Goal: Check status: Check status

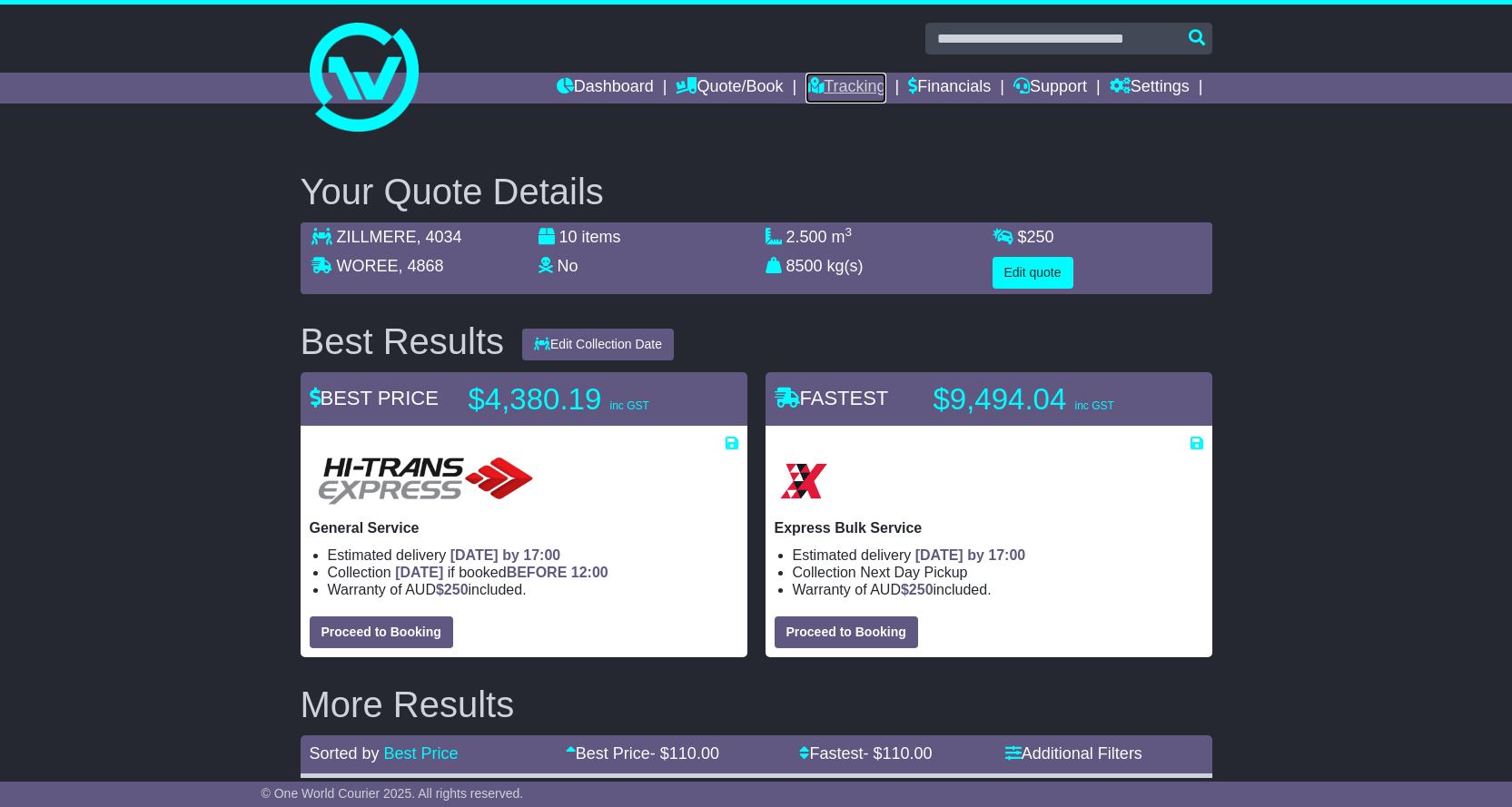
click at [858, 96] on link "Tracking" at bounding box center [845, 89] width 80 height 31
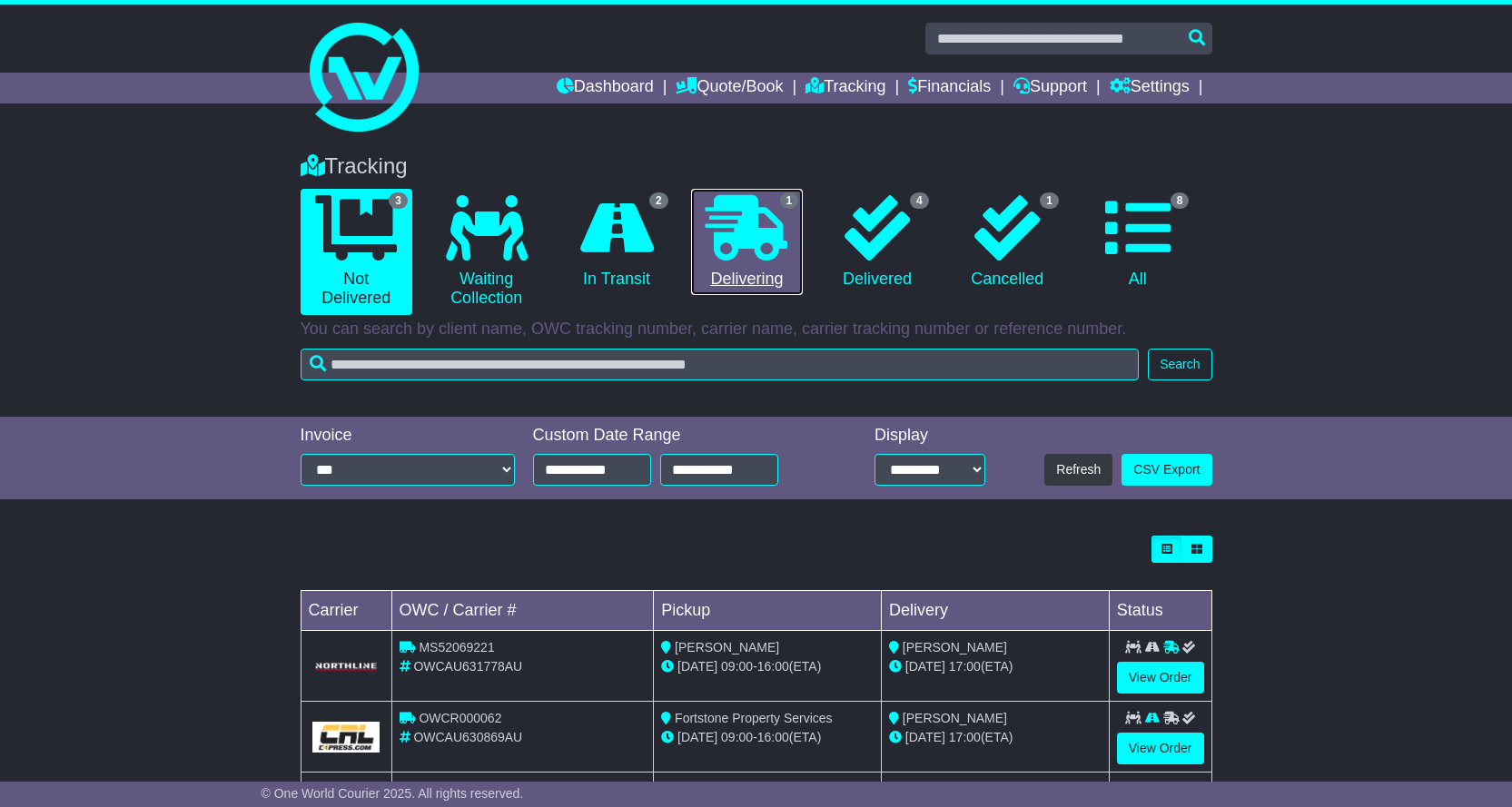
click at [738, 242] on icon at bounding box center [747, 227] width 82 height 65
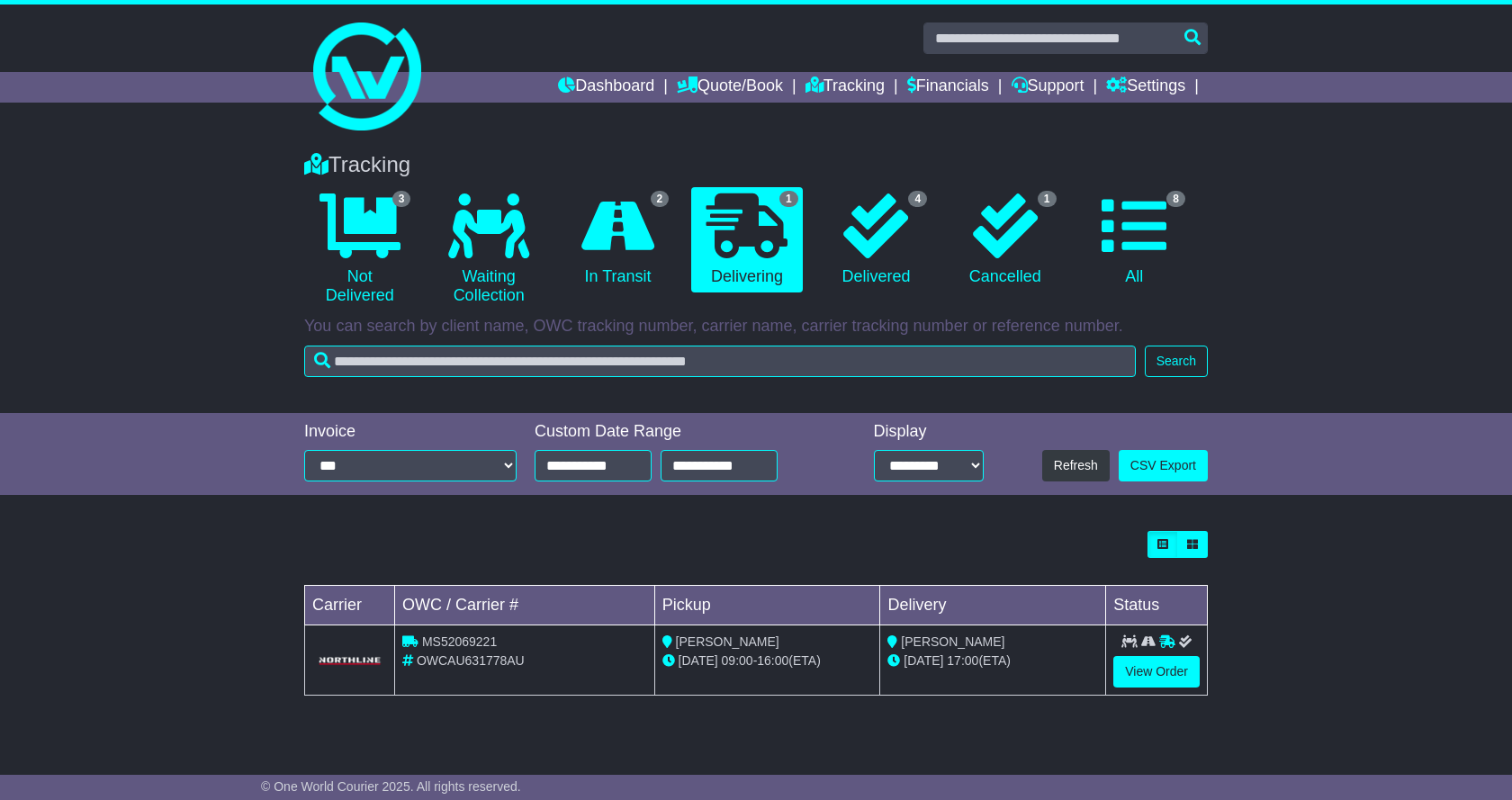
click at [435, 641] on span "MS52069221" at bounding box center [459, 642] width 74 height 14
copy span "MS52069221"
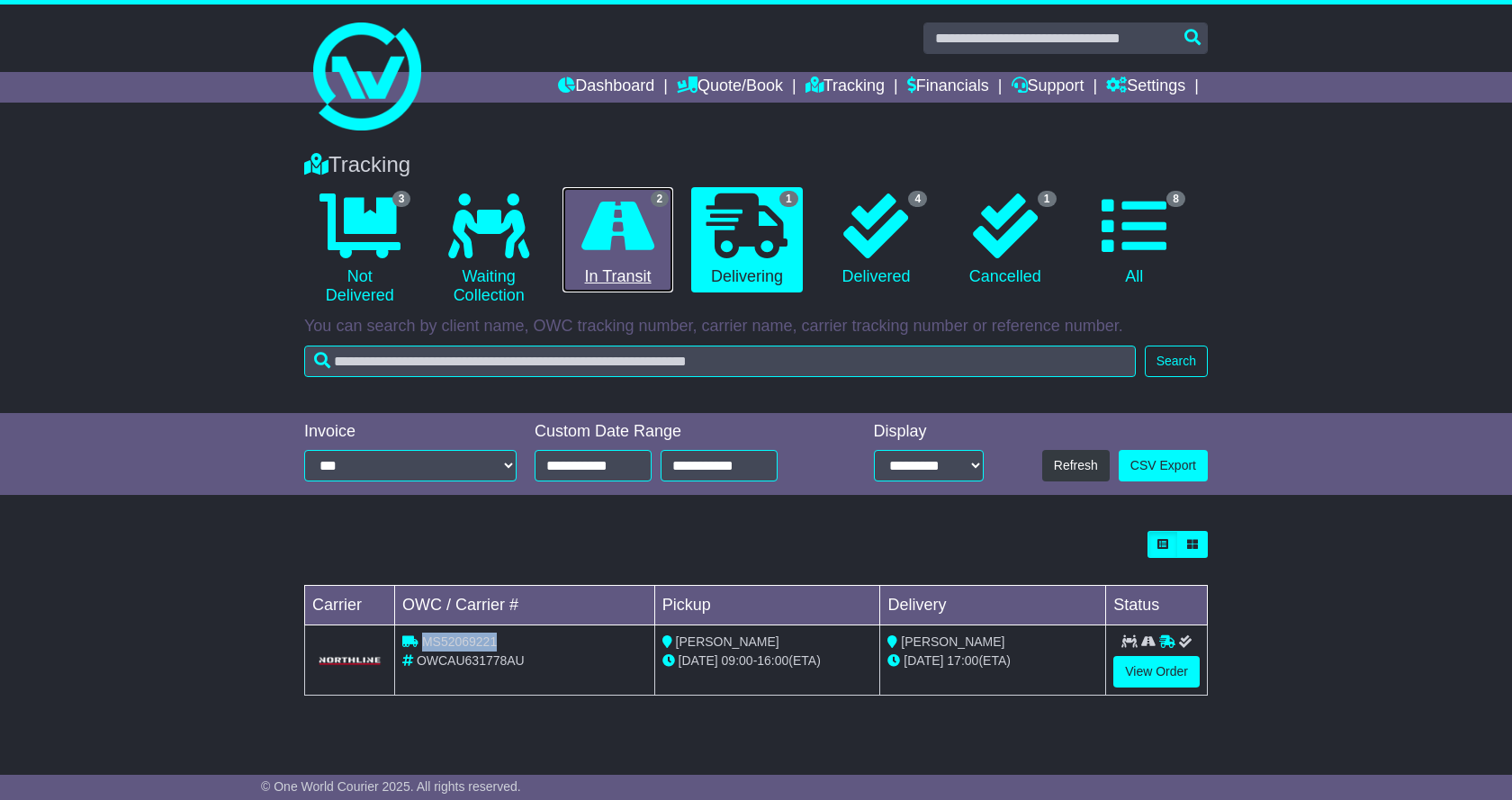
click at [617, 229] on icon at bounding box center [617, 225] width 72 height 65
